Goal: Browse casually

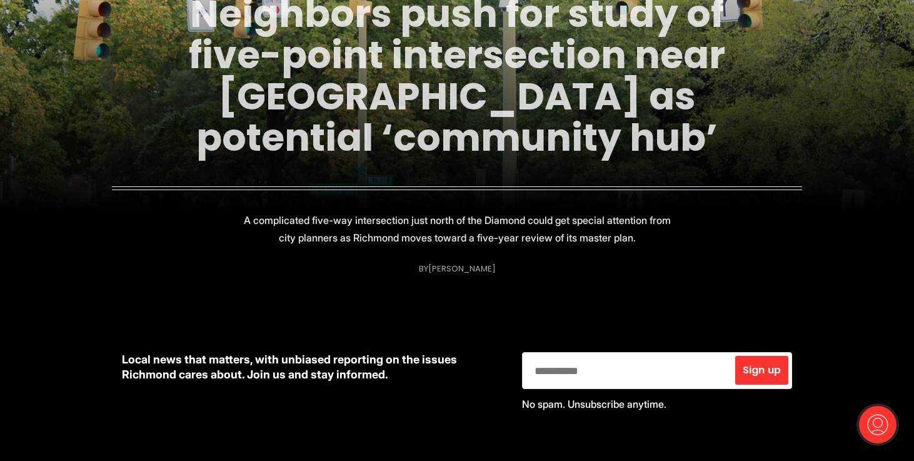
scroll to position [698, 0]
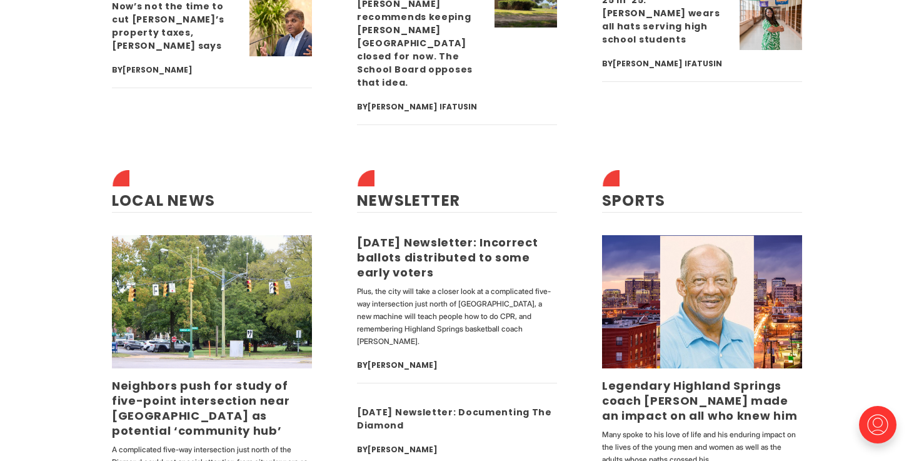
scroll to position [4014, 0]
